Goal: Navigation & Orientation: Find specific page/section

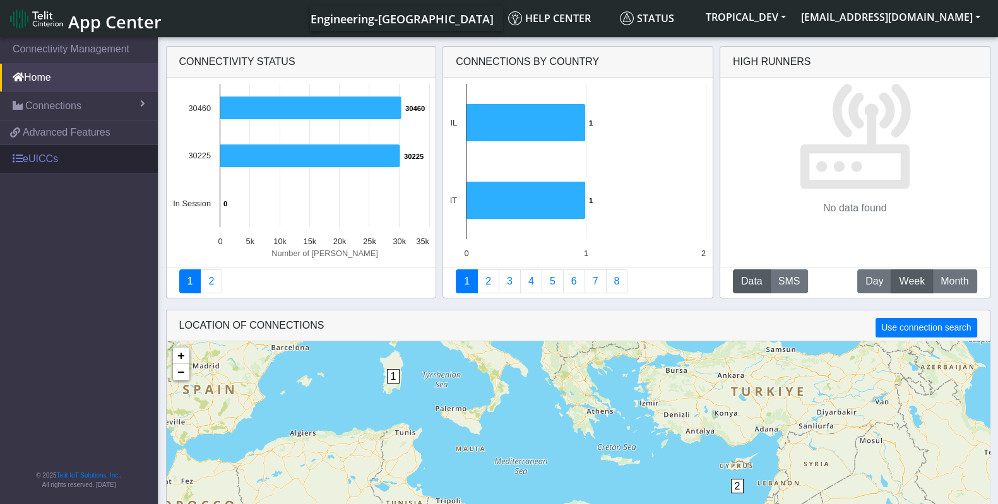
click at [38, 162] on link "eUICCs" at bounding box center [79, 159] width 158 height 28
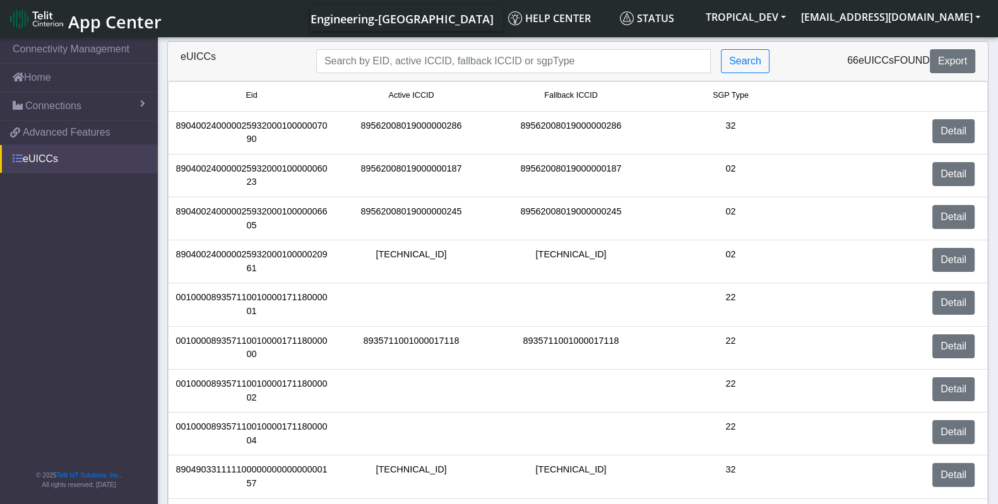
click at [47, 158] on link "eUICCs" at bounding box center [79, 159] width 158 height 28
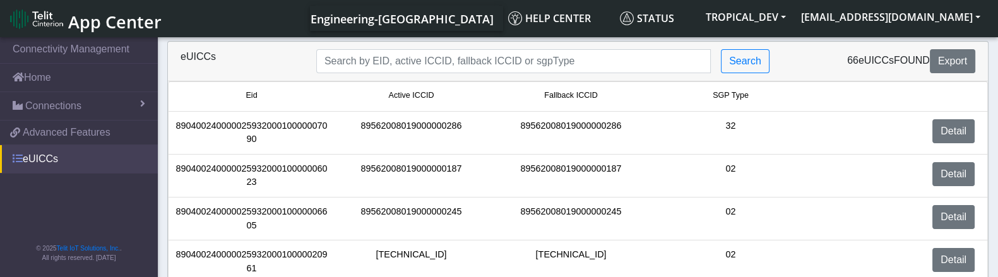
click at [82, 159] on link "eUICCs" at bounding box center [79, 159] width 158 height 28
